Goal: Information Seeking & Learning: Learn about a topic

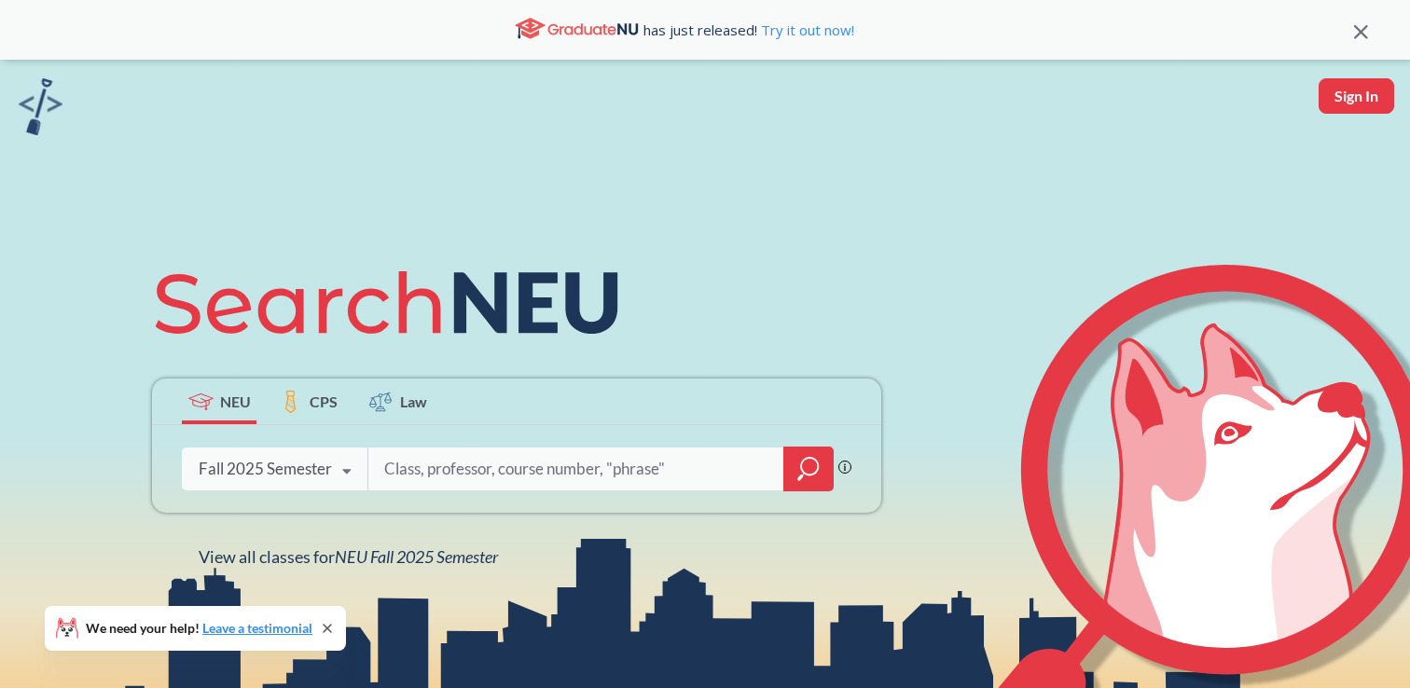
click at [347, 486] on icon at bounding box center [345, 472] width 35 height 52
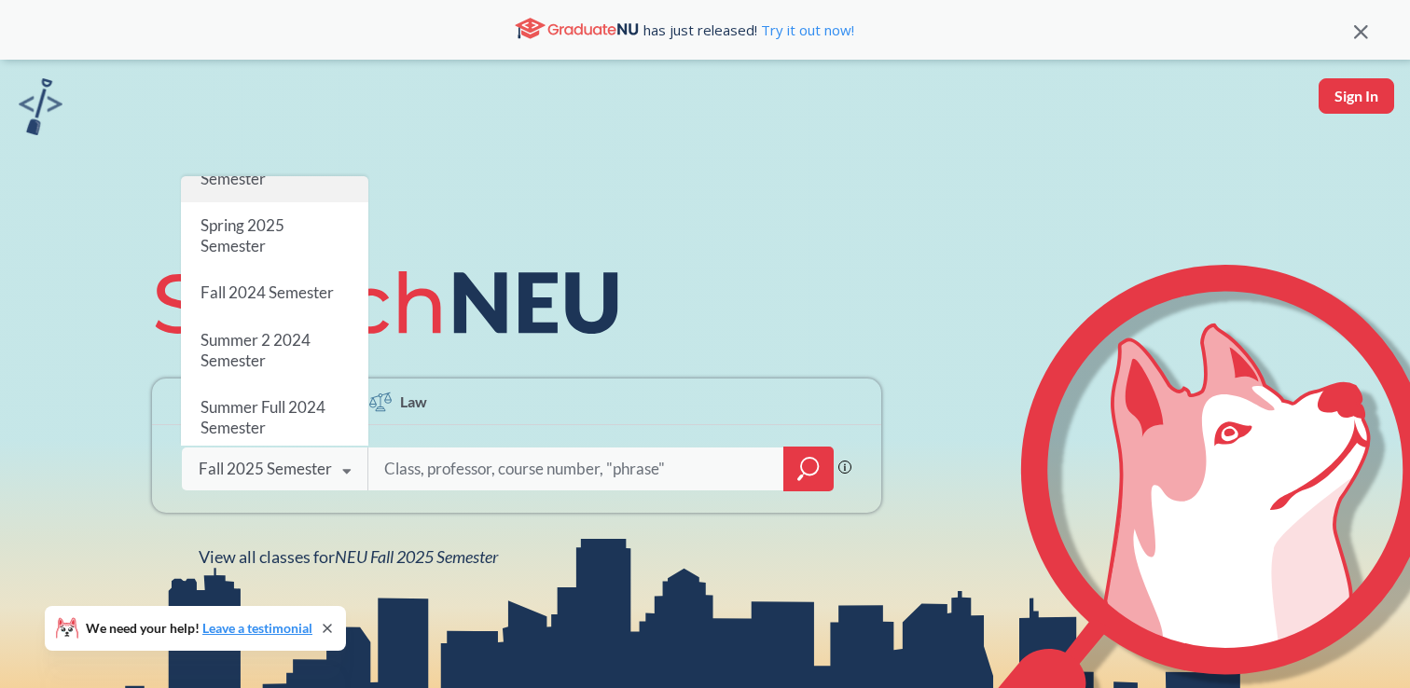
scroll to position [211, 0]
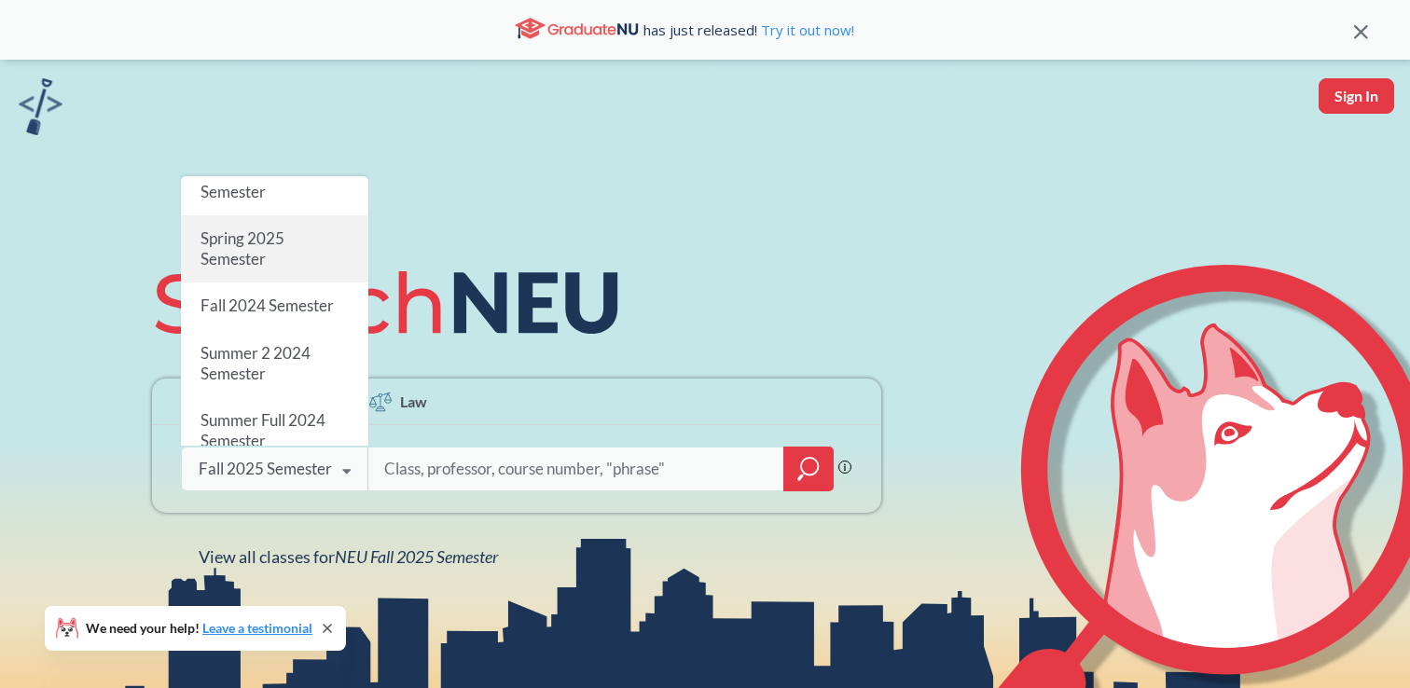
click at [299, 255] on div "Spring 2025 Semester" at bounding box center [274, 248] width 187 height 67
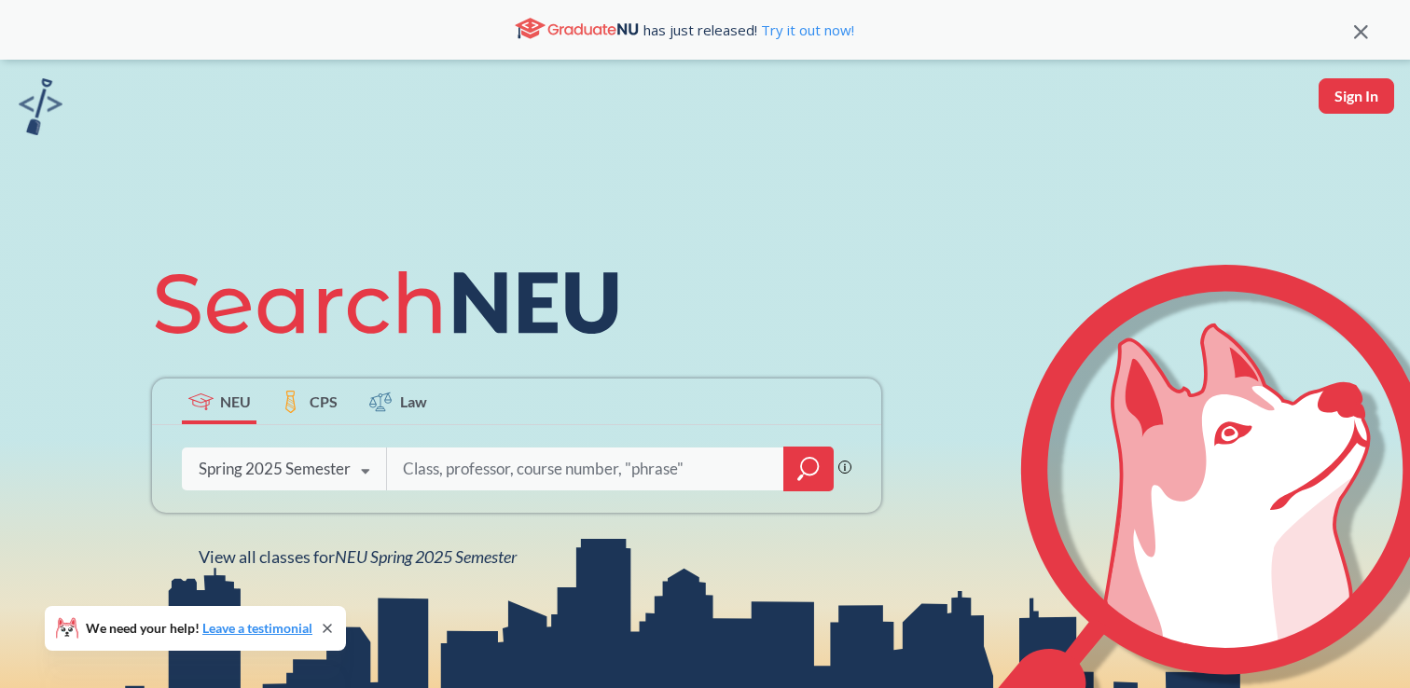
click at [432, 469] on input "search" at bounding box center [585, 468] width 369 height 39
type input "anim 2"
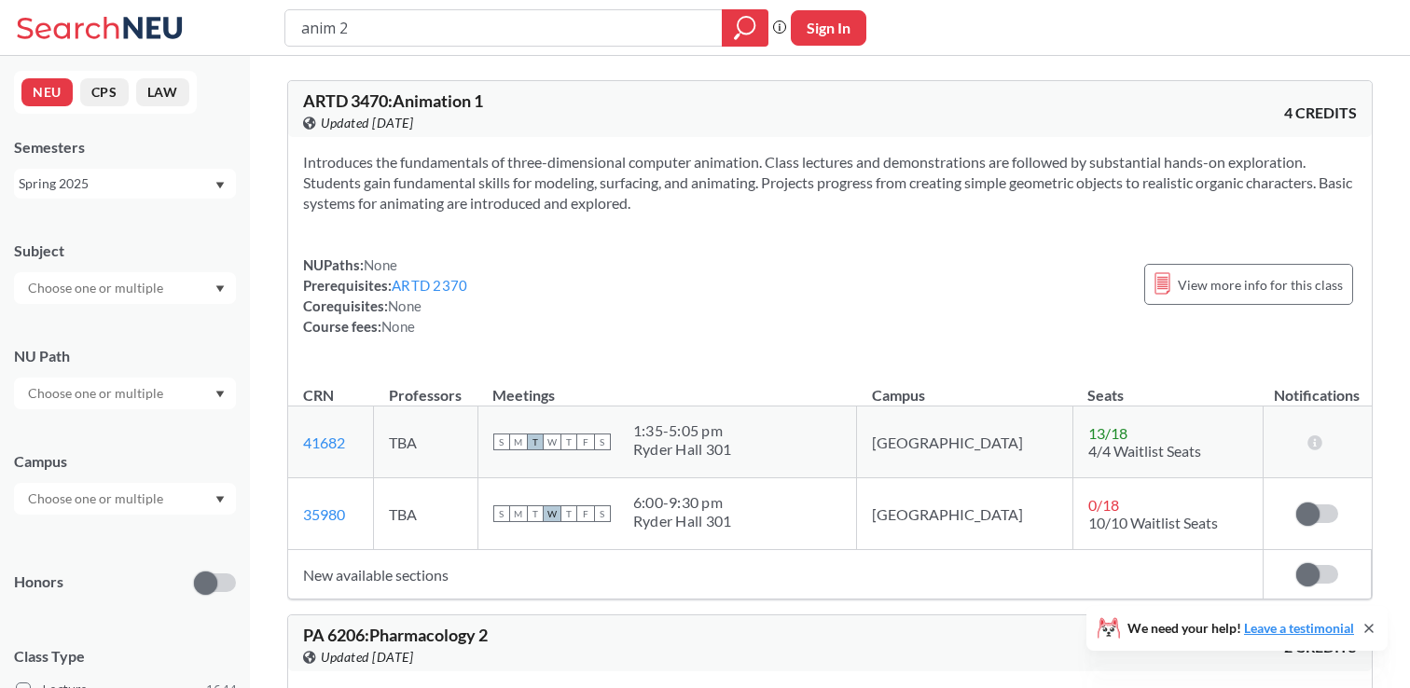
click at [205, 186] on div "Spring 2025" at bounding box center [116, 183] width 195 height 21
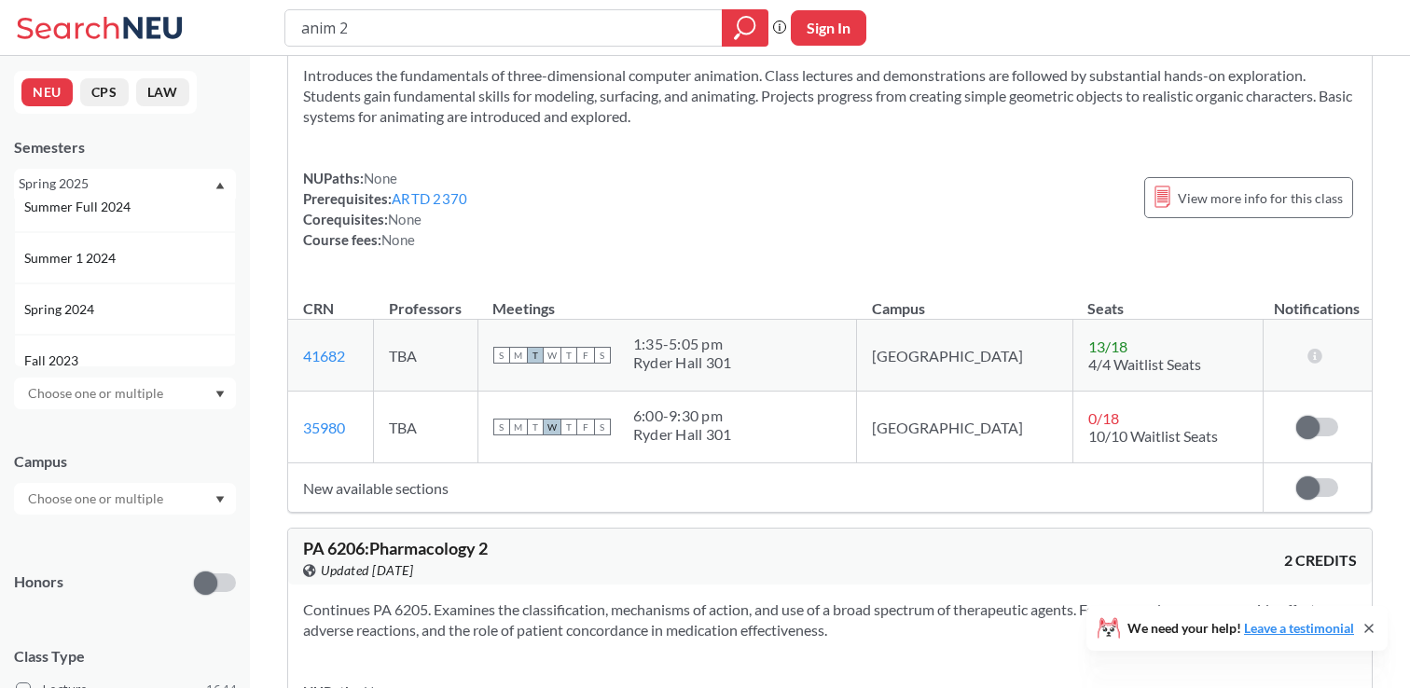
scroll to position [379, 0]
click at [160, 313] on div "Spring 2024" at bounding box center [129, 307] width 211 height 21
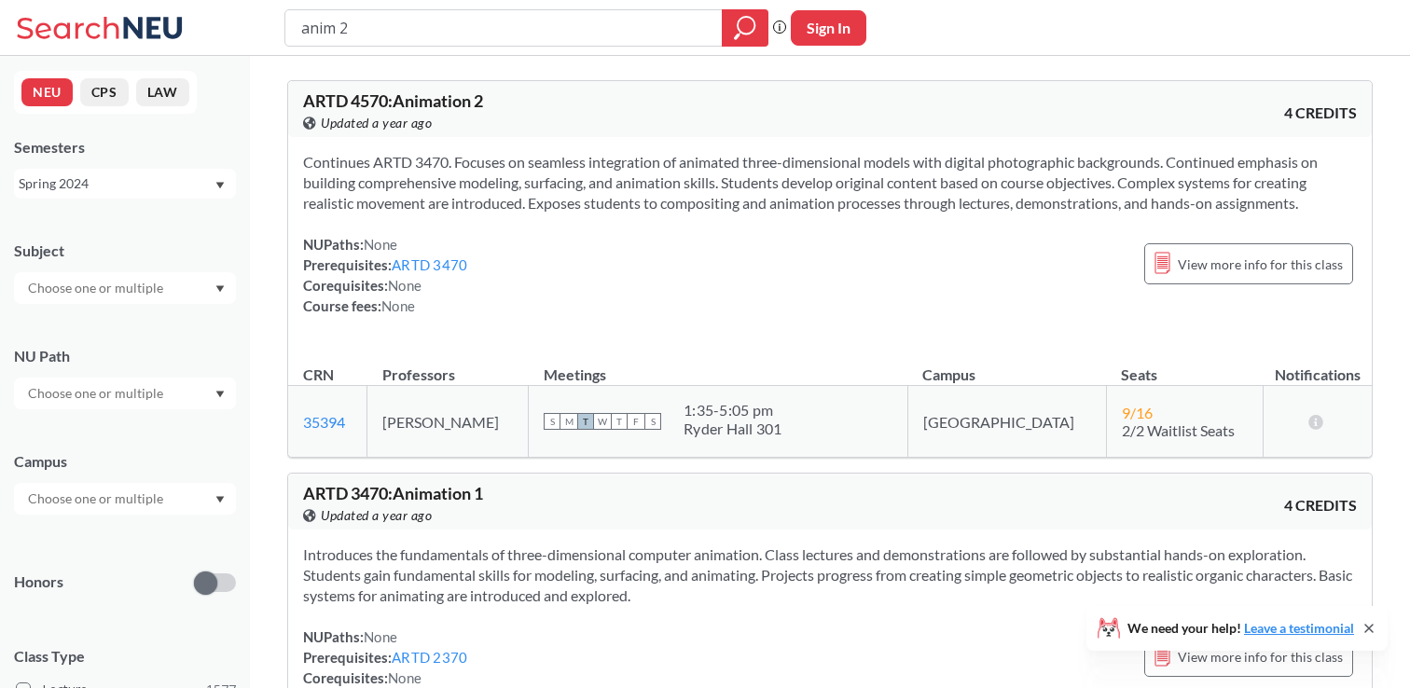
click at [158, 177] on div "Spring 2024" at bounding box center [116, 183] width 195 height 21
click at [124, 247] on div "Spring 2025" at bounding box center [129, 247] width 211 height 21
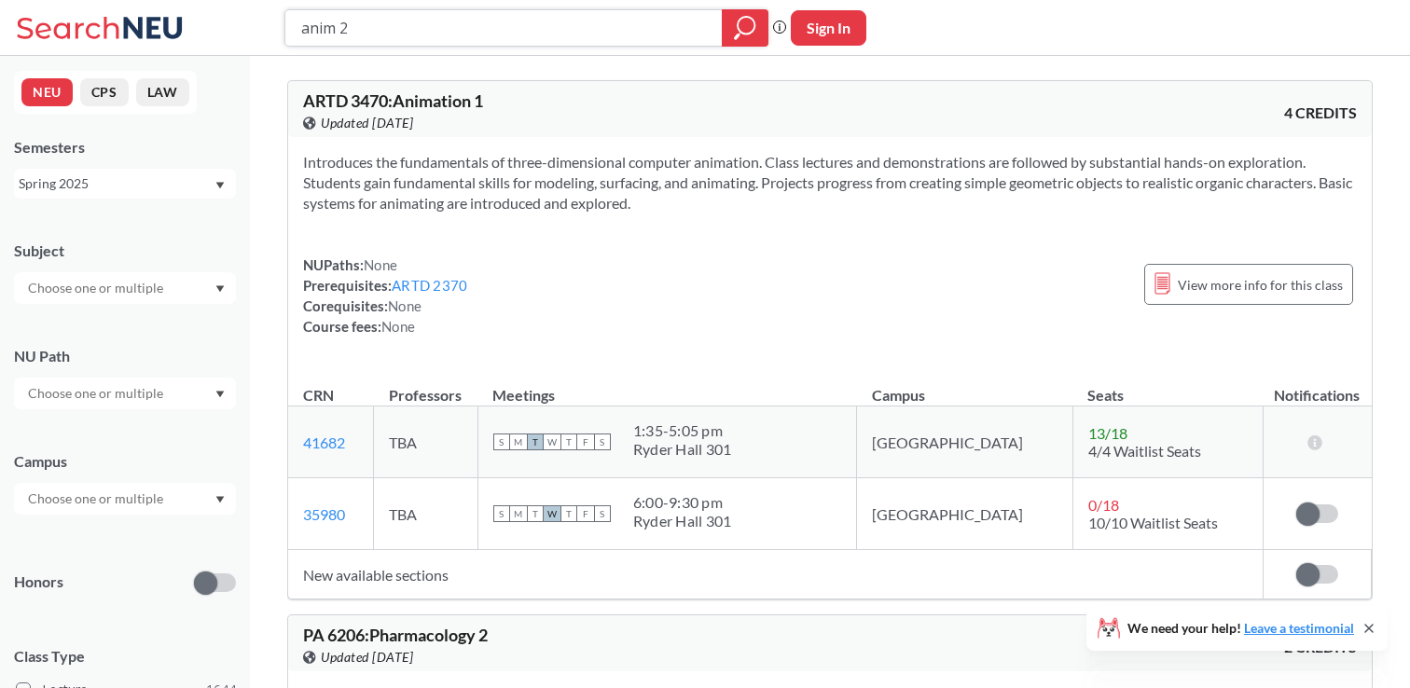
click at [394, 33] on input "anim 2" at bounding box center [503, 28] width 409 height 32
type input "computer graphics"
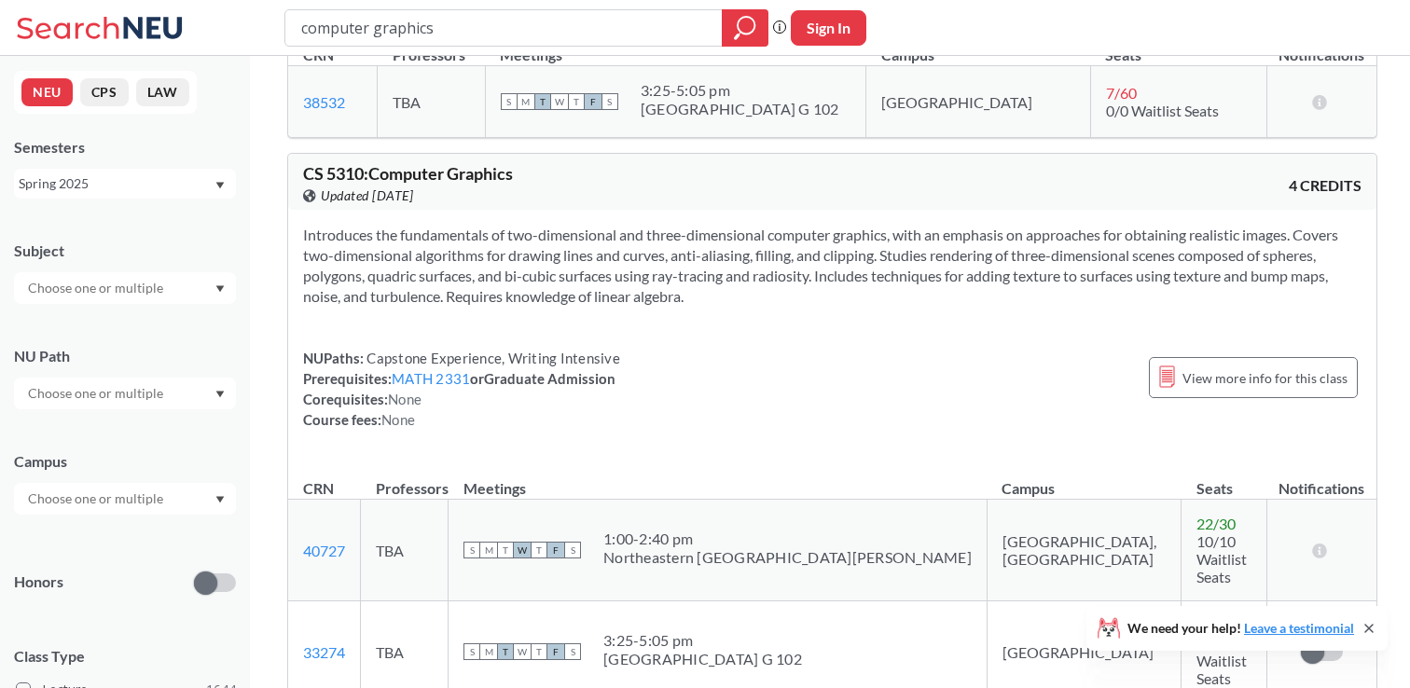
scroll to position [352, 0]
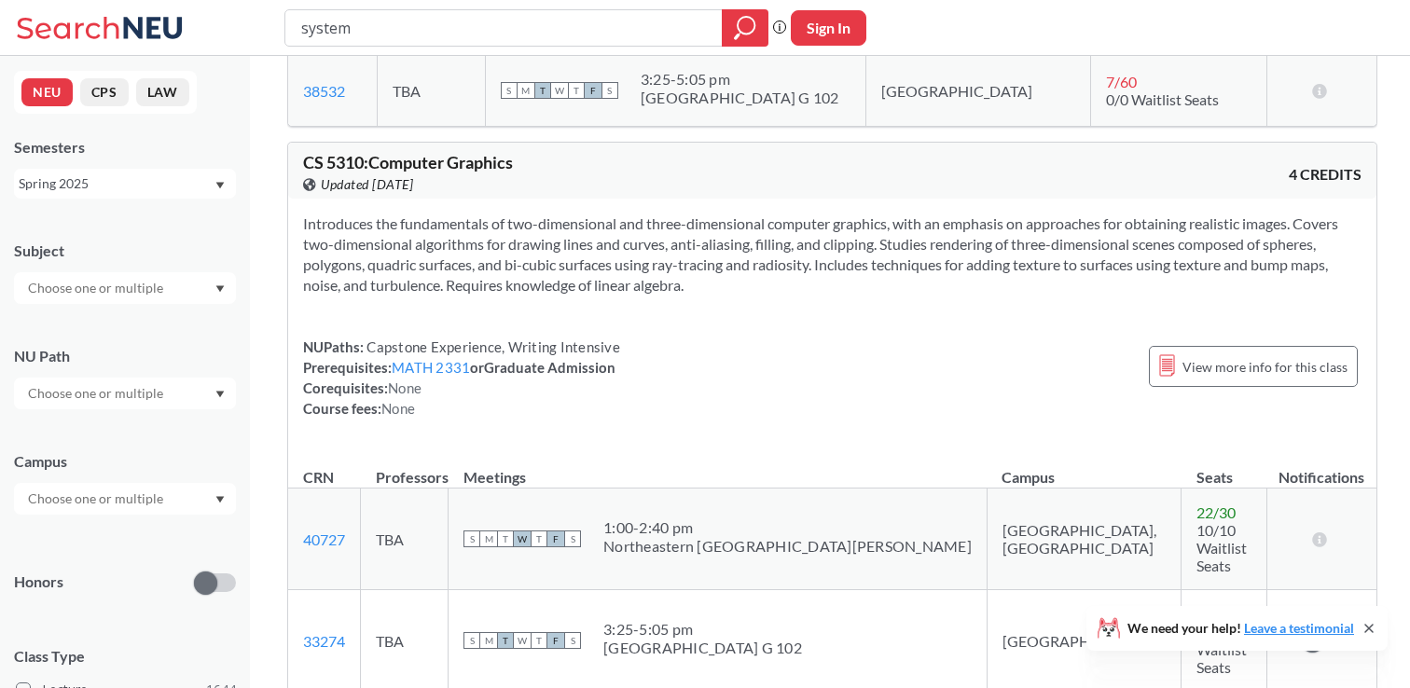
type input "systems"
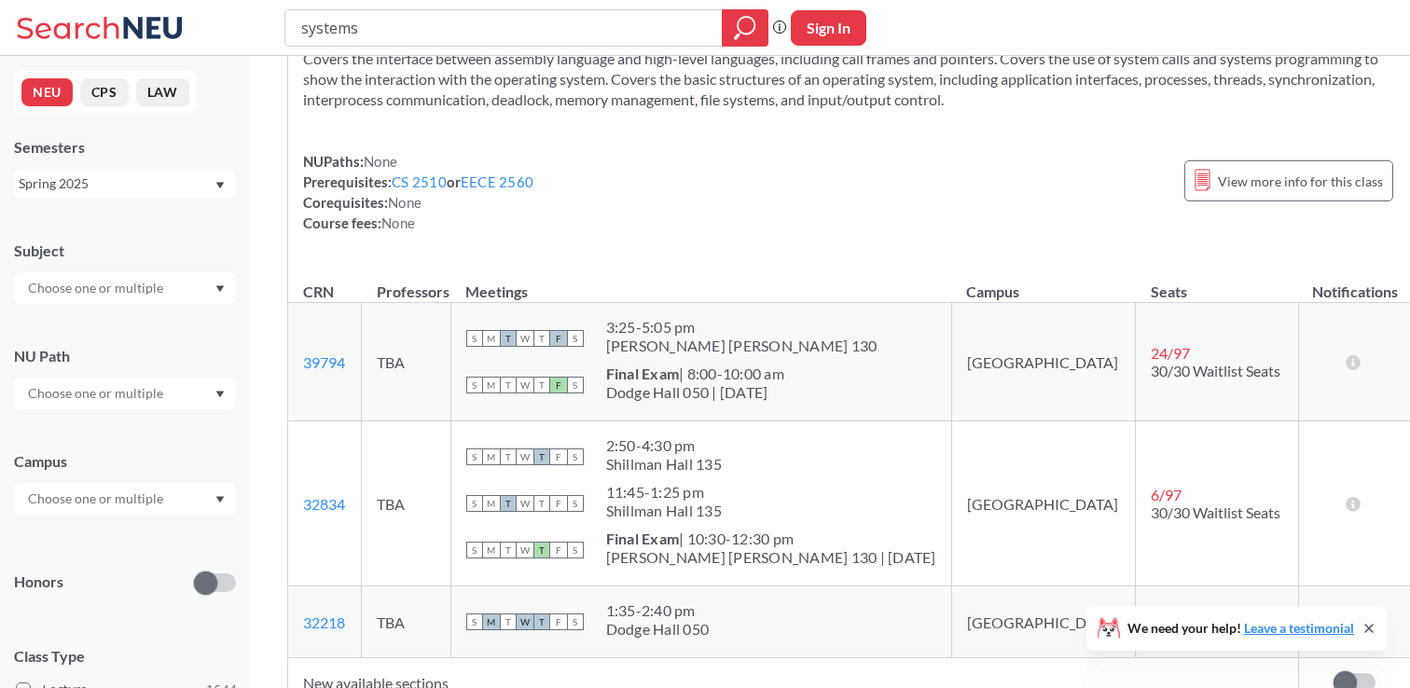
scroll to position [1291, 0]
